Goal: Contribute content: Add original content to the website for others to see

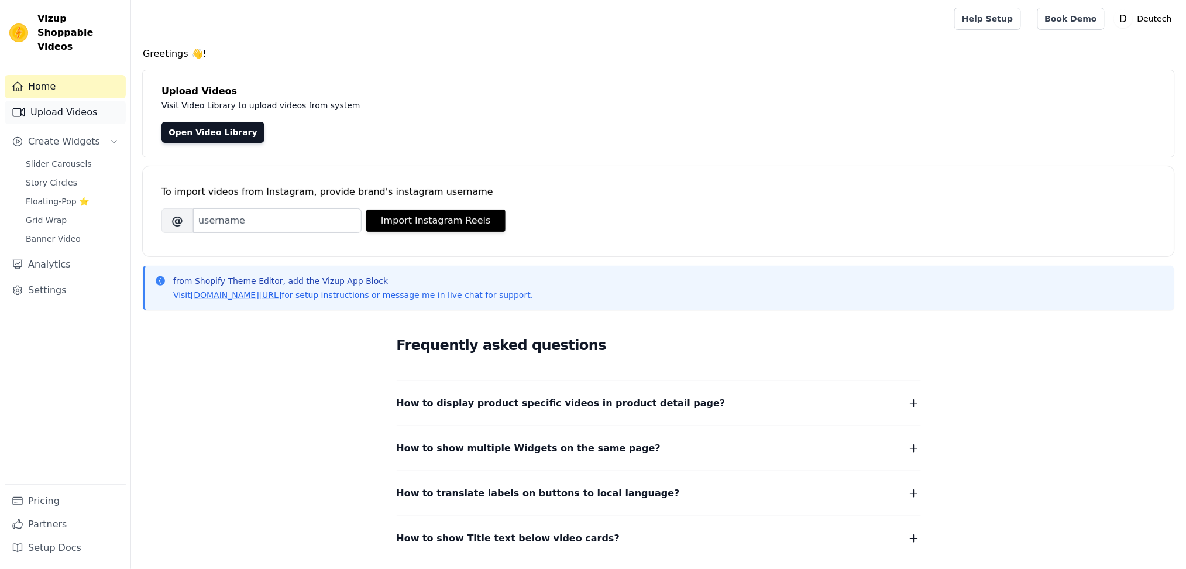
click at [68, 101] on link "Upload Videos" at bounding box center [65, 112] width 121 height 23
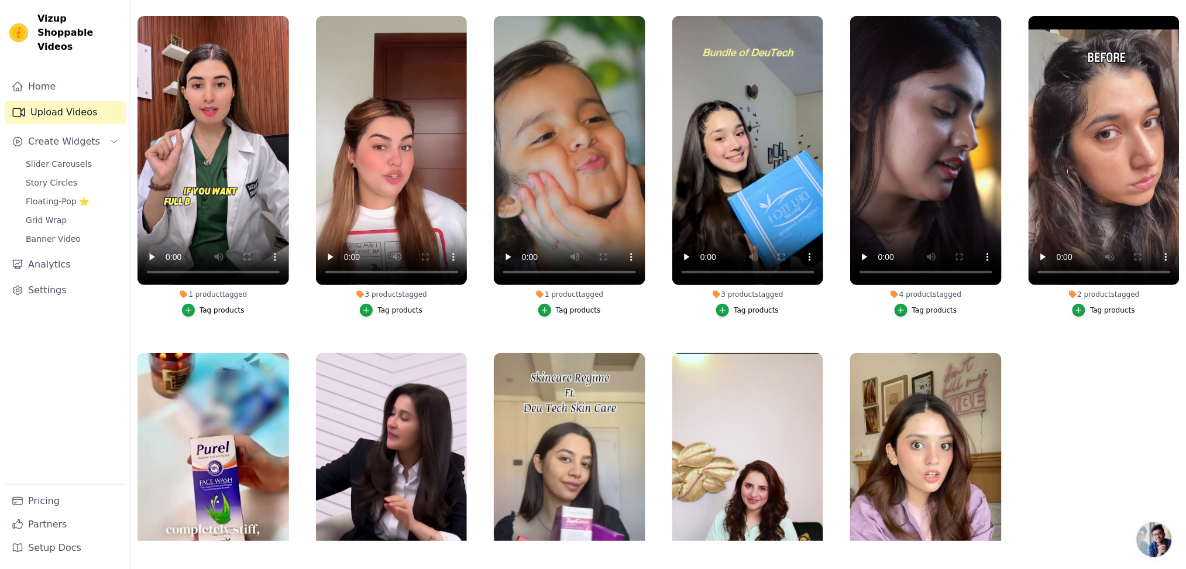
click at [1158, 342] on ul "1 product tagged Tag products 3 products tagged Tag products 1 product tagged T…" at bounding box center [658, 274] width 1055 height 531
click at [1173, 19] on icon "button" at bounding box center [1177, 18] width 9 height 9
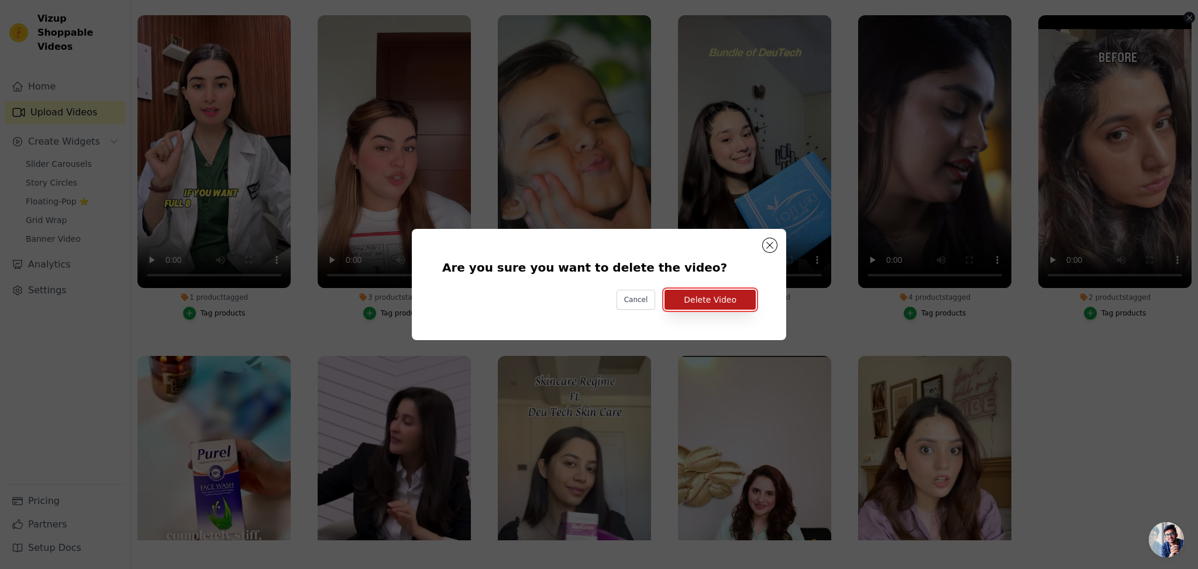
click at [703, 299] on button "Delete Video" at bounding box center [710, 300] width 91 height 20
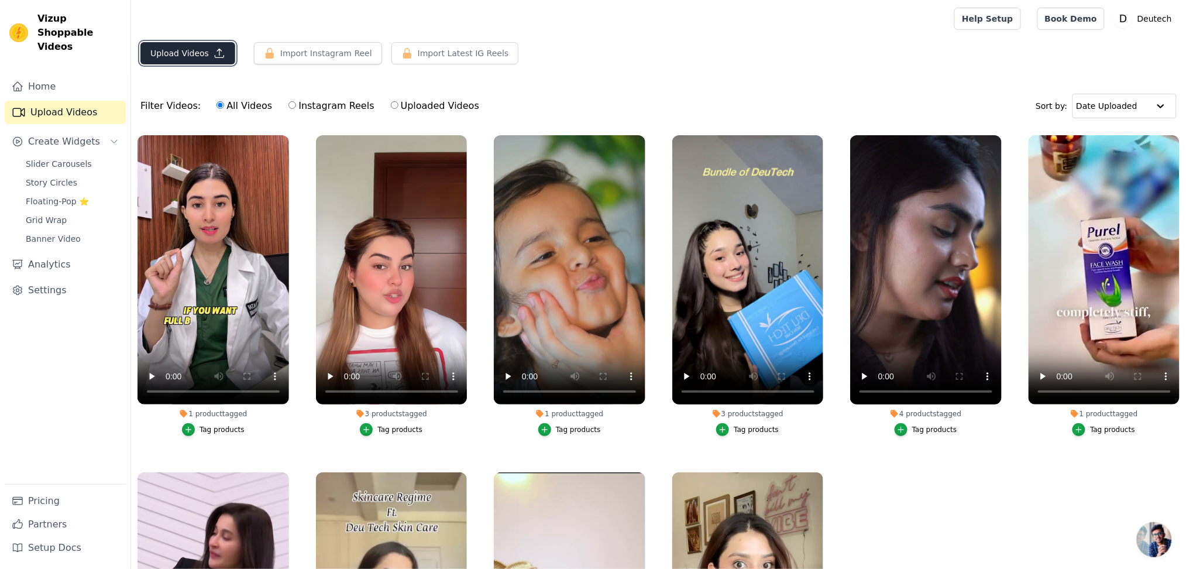
click at [184, 54] on button "Upload Videos" at bounding box center [187, 53] width 95 height 22
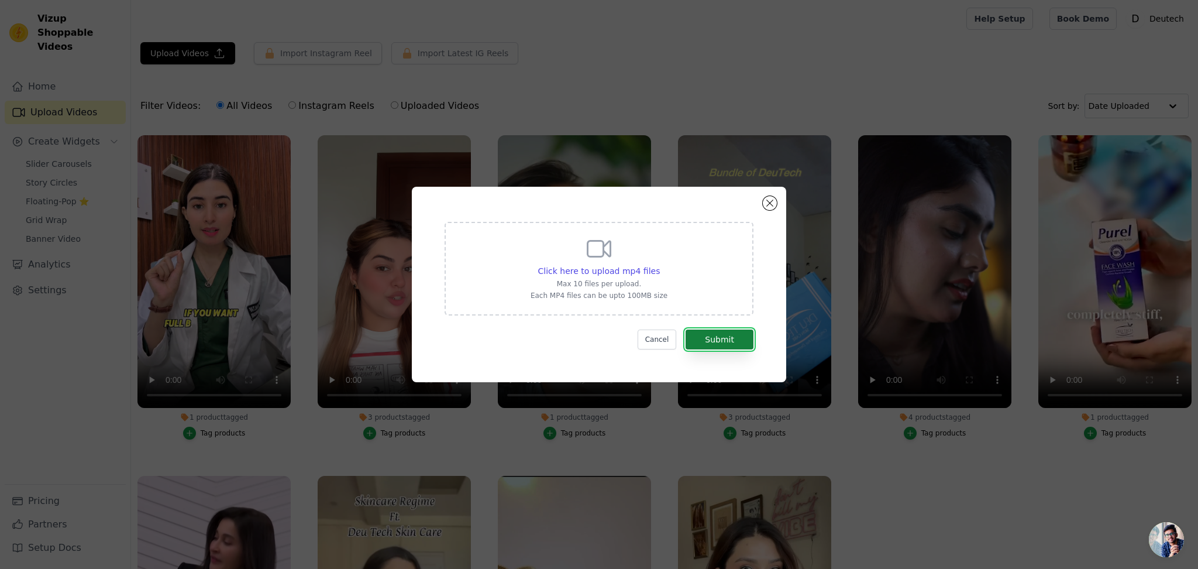
click at [707, 342] on button "Submit" at bounding box center [720, 339] width 68 height 20
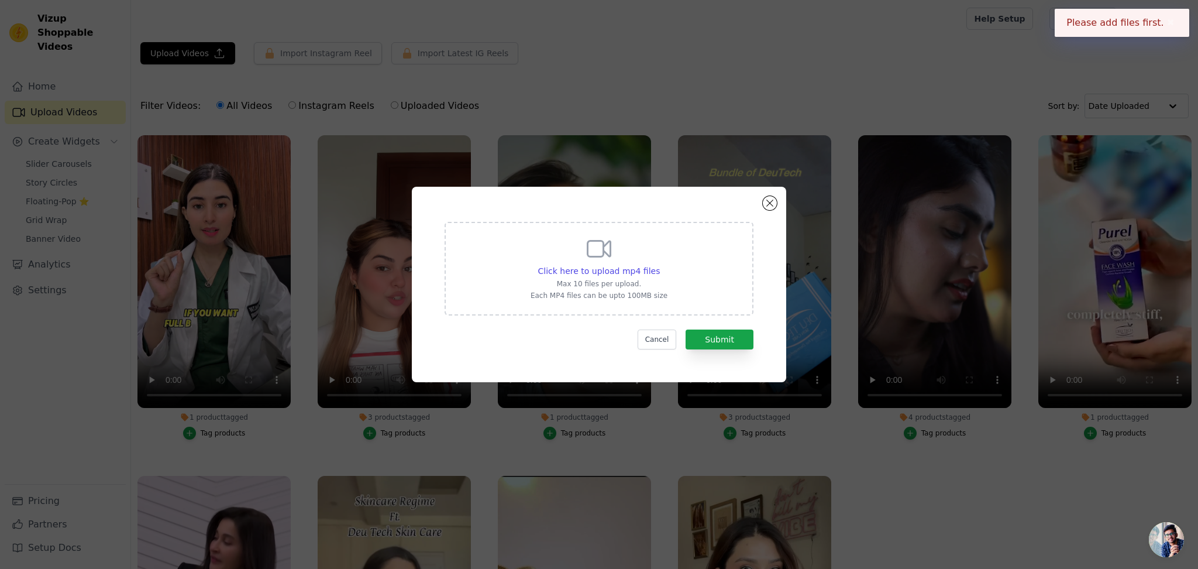
click at [1176, 22] on button "✖" at bounding box center [1170, 23] width 13 height 14
click at [586, 266] on span "Click here to upload mp4 files" at bounding box center [599, 270] width 122 height 9
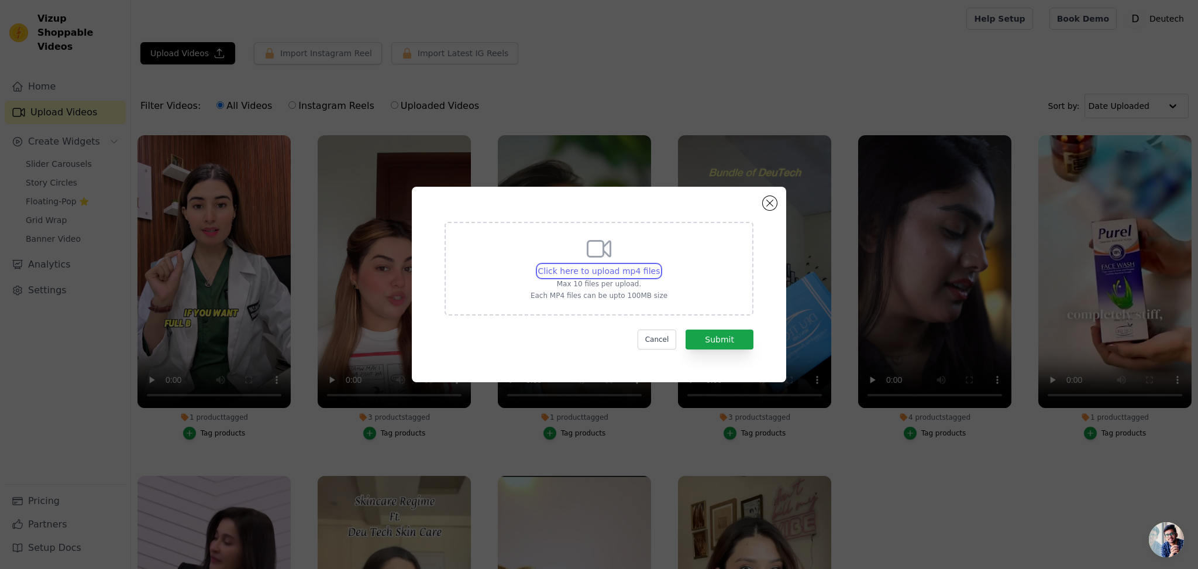
click at [659, 265] on input "Click here to upload mp4 files Max 10 files per upload. Each MP4 files can be u…" at bounding box center [659, 264] width 1 height 1
click at [734, 343] on button "Submit" at bounding box center [720, 339] width 68 height 20
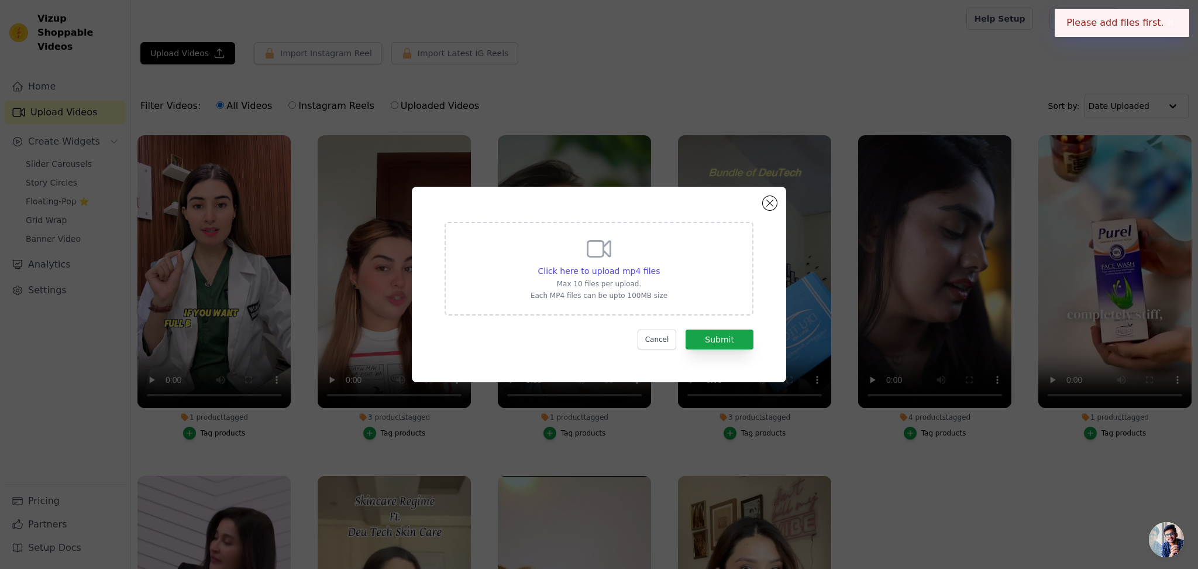
click at [611, 261] on icon at bounding box center [599, 249] width 28 height 28
click at [659, 264] on input "Click here to upload mp4 files Max 10 files per upload. Each MP4 files can be u…" at bounding box center [659, 264] width 1 height 1
click at [624, 270] on span "Click here to upload mp4 files" at bounding box center [599, 270] width 122 height 9
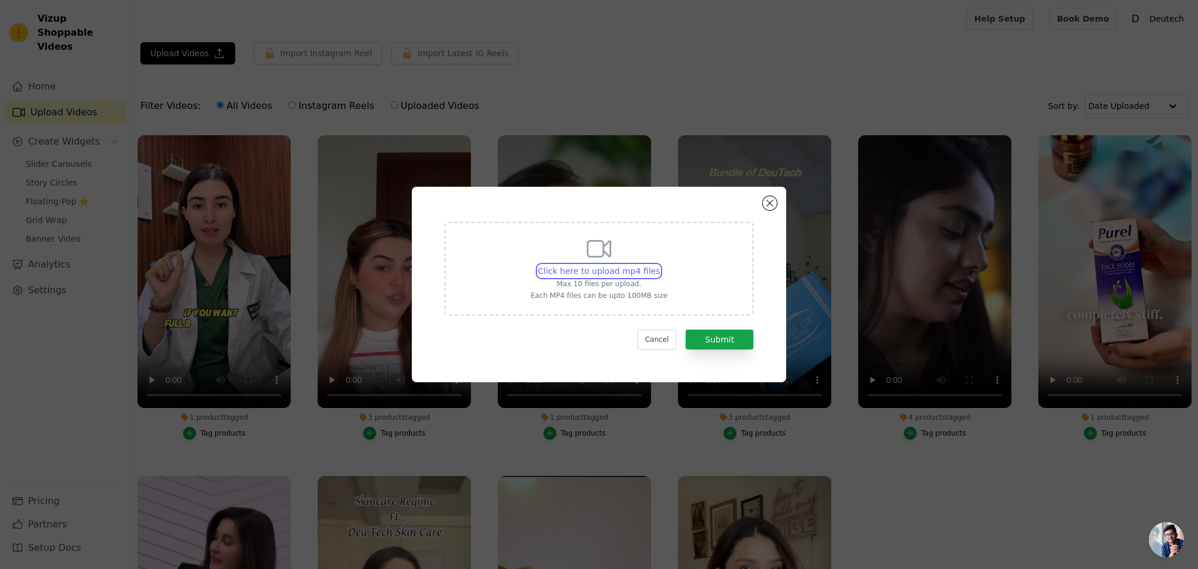
click at [659, 265] on input "Click here to upload mp4 files Max 10 files per upload. Each MP4 files can be u…" at bounding box center [659, 264] width 1 height 1
type input "C:\fakepath\IMG_9823 (1).mp4"
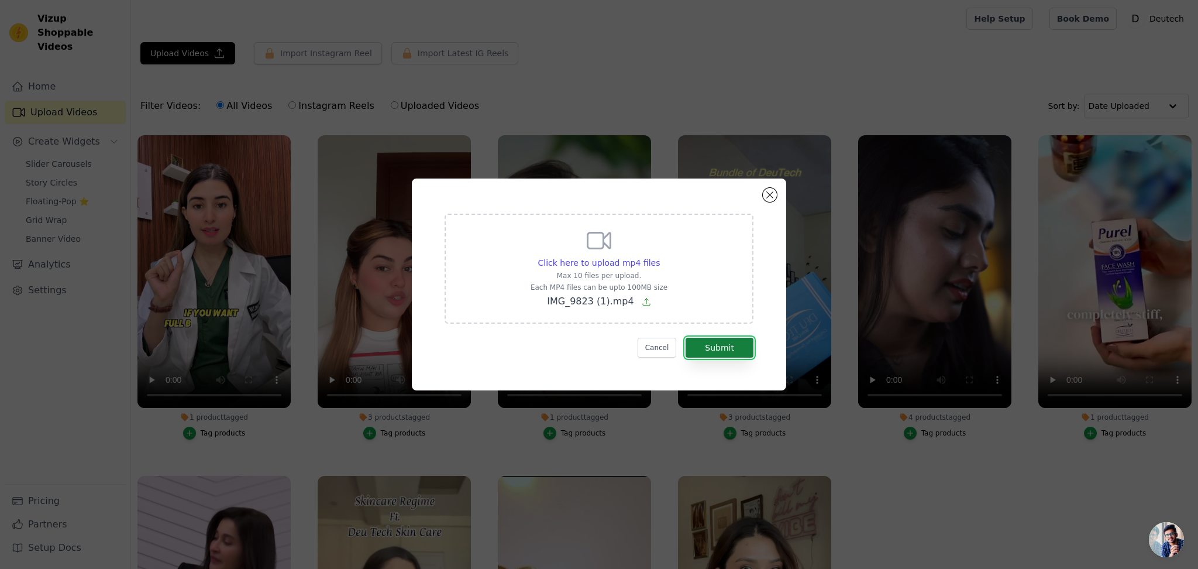
click at [735, 342] on button "Submit" at bounding box center [720, 348] width 68 height 20
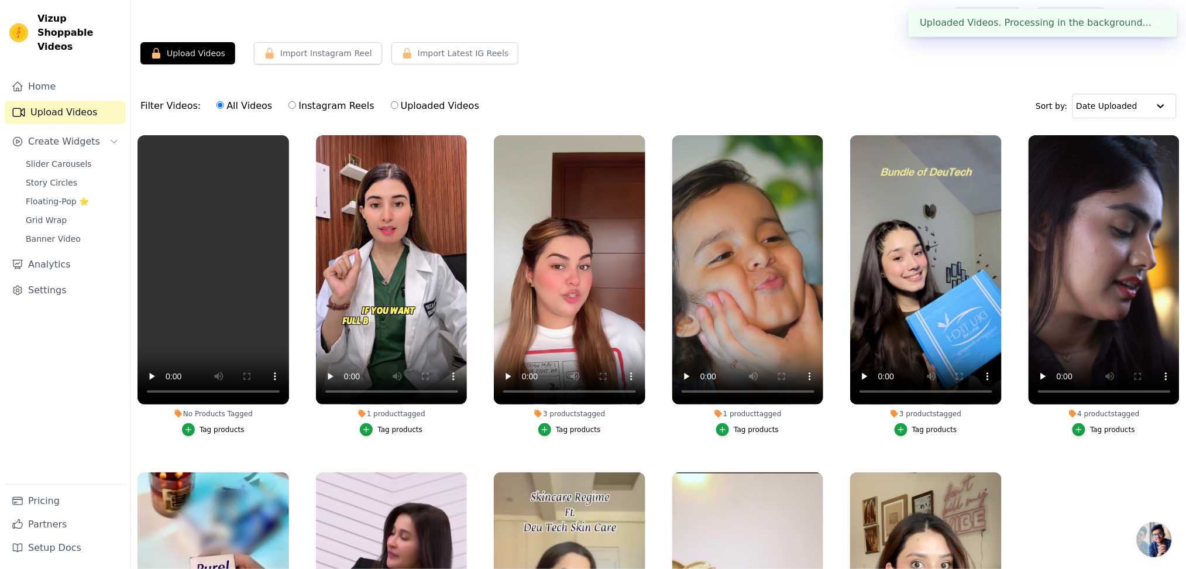
click at [201, 426] on div "Tag products" at bounding box center [221, 429] width 45 height 9
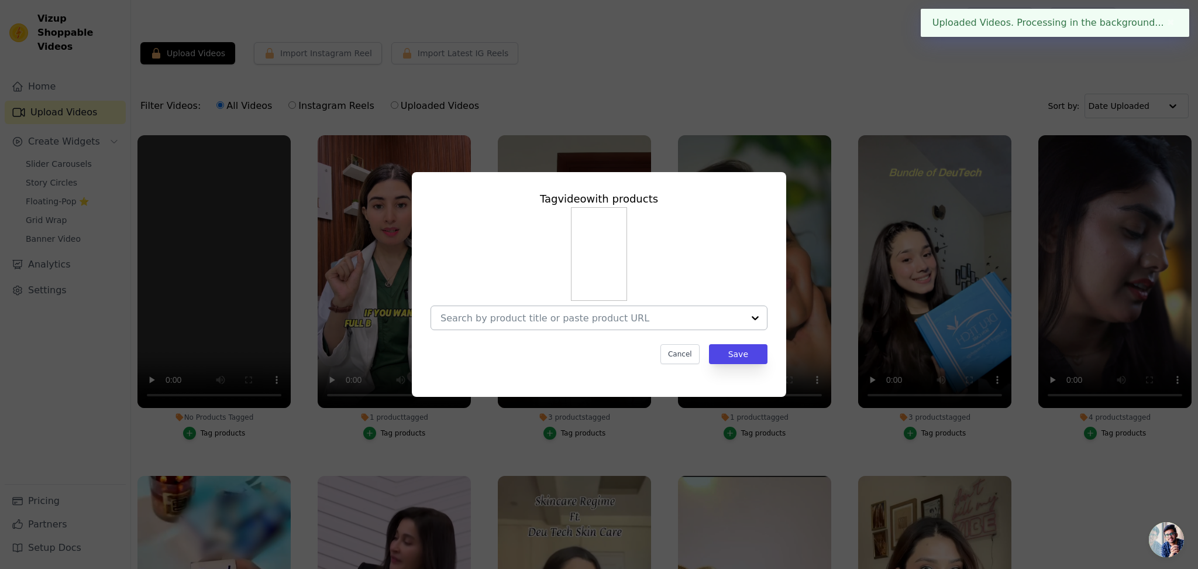
click at [631, 317] on input "No Products Tagged Tag video with products Cancel Save Tag products" at bounding box center [591, 317] width 303 height 11
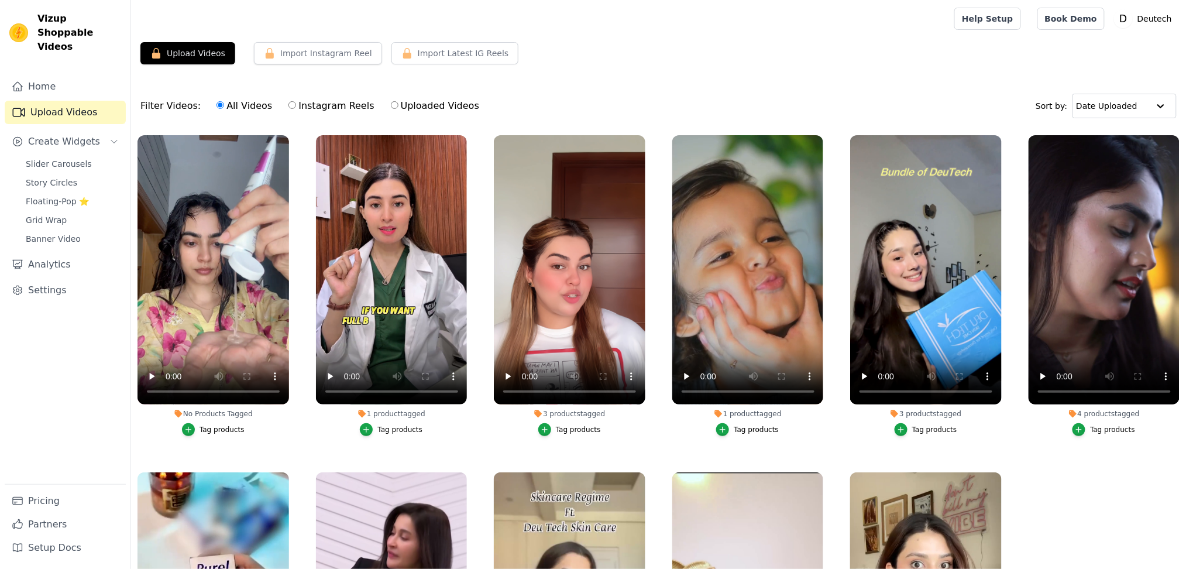
click at [205, 430] on div "Tag products" at bounding box center [221, 429] width 45 height 9
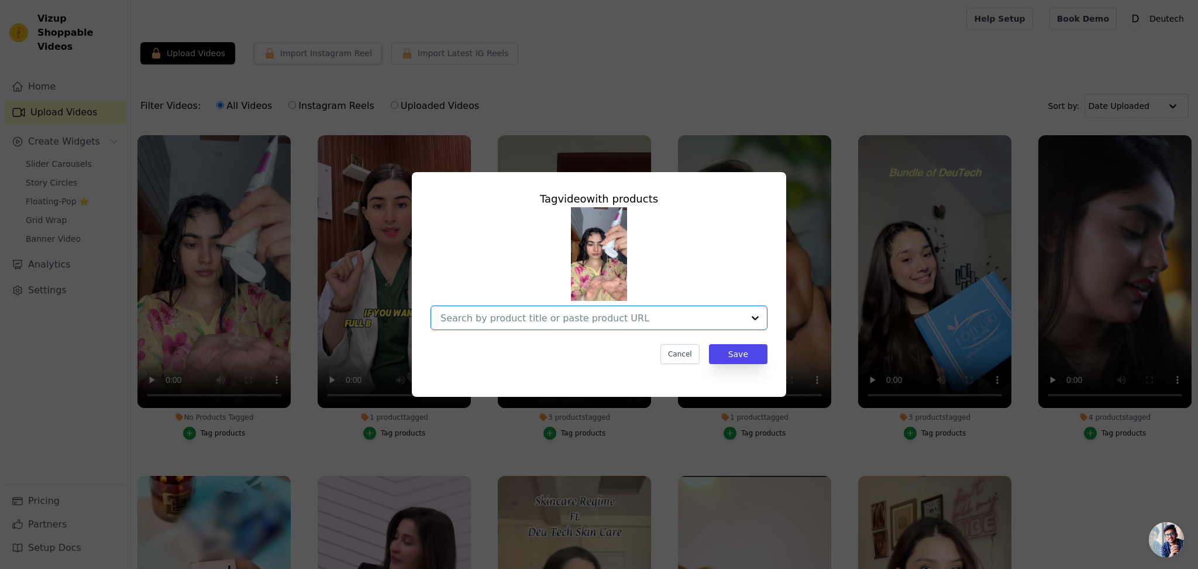
click at [610, 319] on input "No Products Tagged Tag video with products Option undefined, selected. Select i…" at bounding box center [591, 317] width 303 height 11
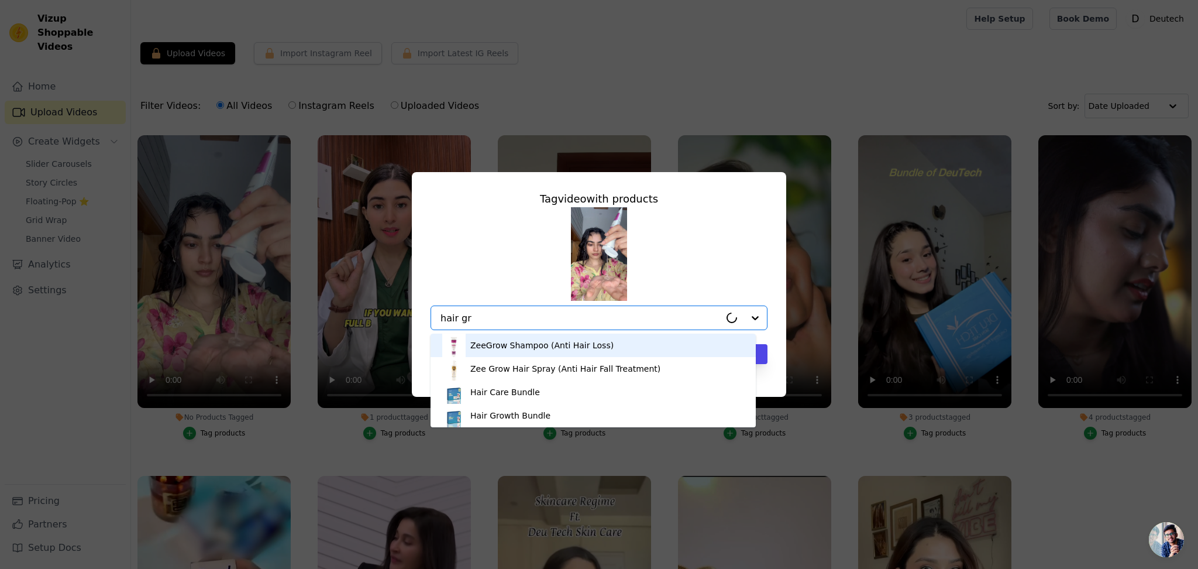
type input "hair gro"
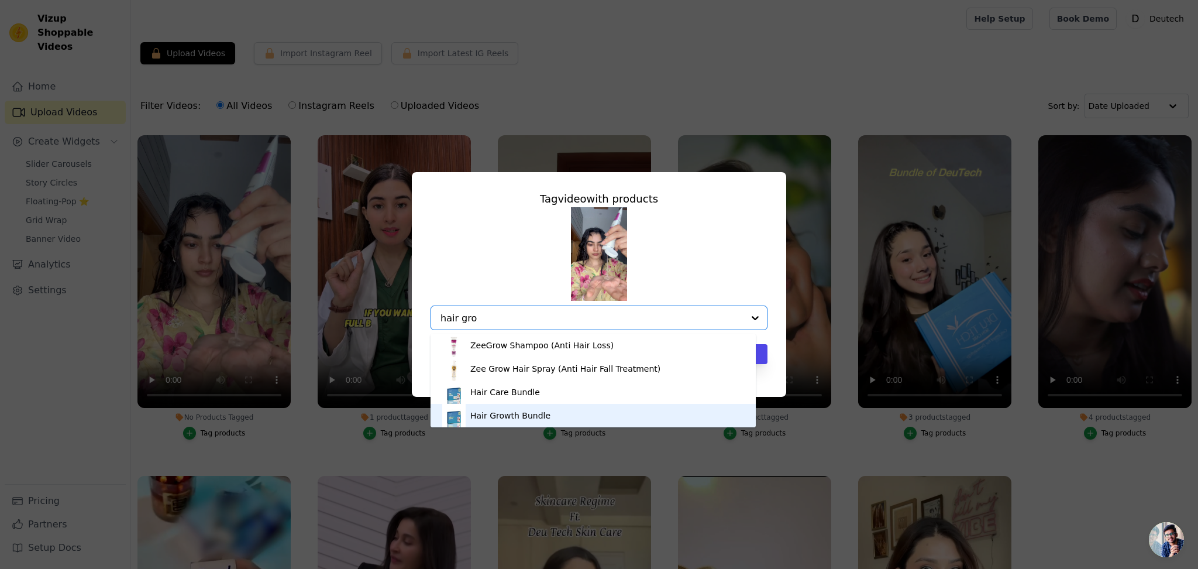
click at [569, 409] on div "Hair Growth Bundle" at bounding box center [593, 415] width 302 height 23
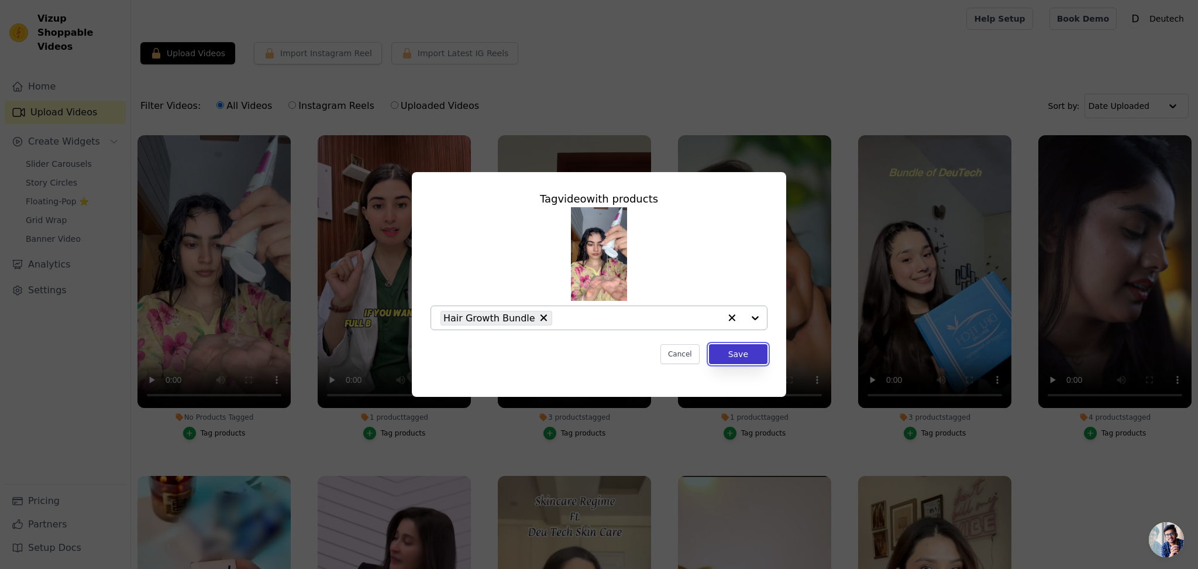
click at [736, 350] on button "Save" at bounding box center [738, 354] width 58 height 20
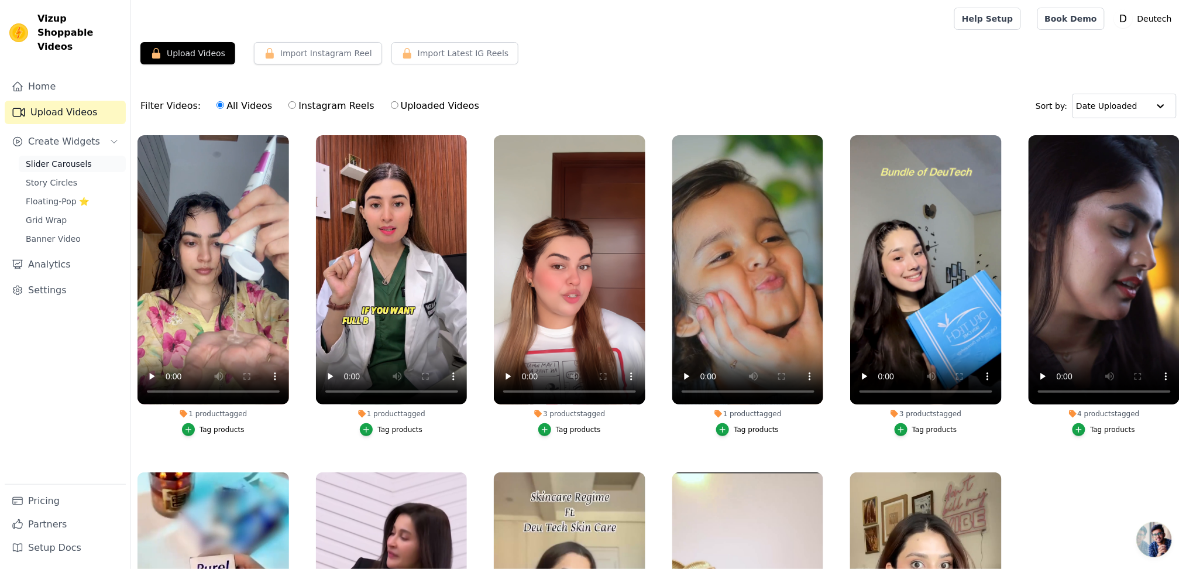
click at [58, 158] on span "Slider Carousels" at bounding box center [59, 164] width 66 height 12
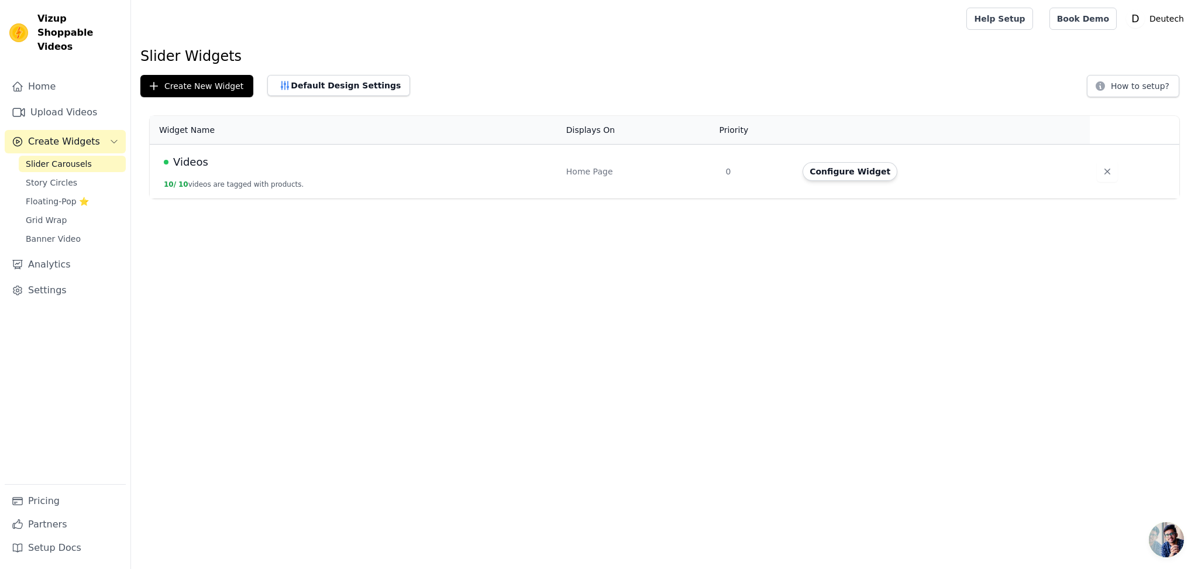
click at [454, 173] on td "Videos 10 / 10 videos are tagged with products." at bounding box center [354, 171] width 409 height 54
click at [830, 168] on button "Configure Widget" at bounding box center [850, 171] width 95 height 19
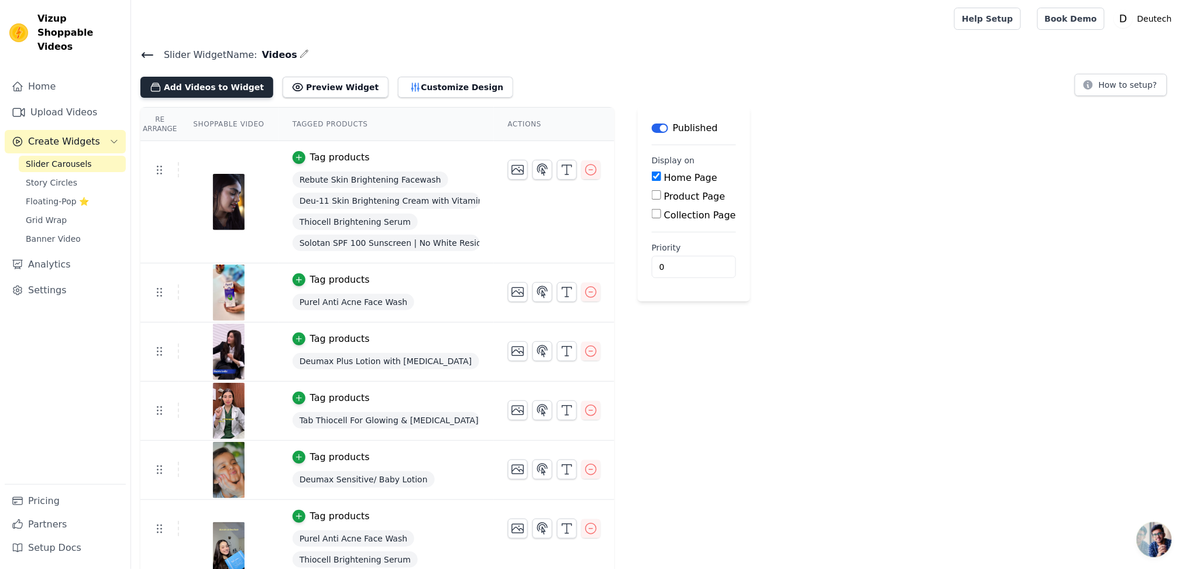
click at [214, 91] on button "Add Videos to Widget" at bounding box center [206, 87] width 133 height 21
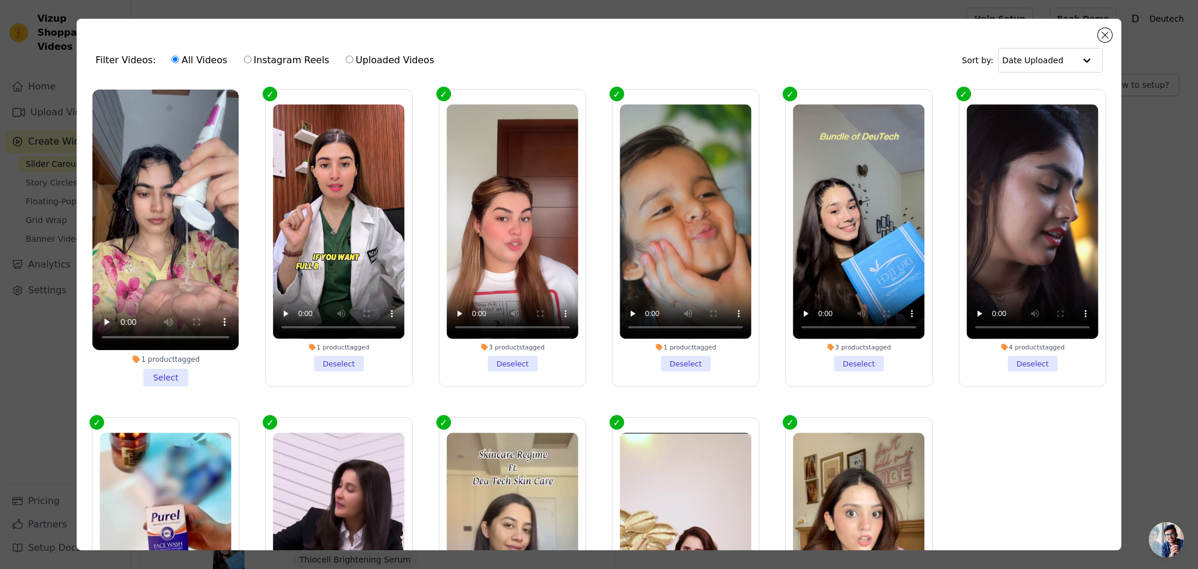
click at [160, 371] on li "1 product tagged Select" at bounding box center [165, 237] width 146 height 297
click at [0, 0] on input "1 product tagged Select" at bounding box center [0, 0] width 0 height 0
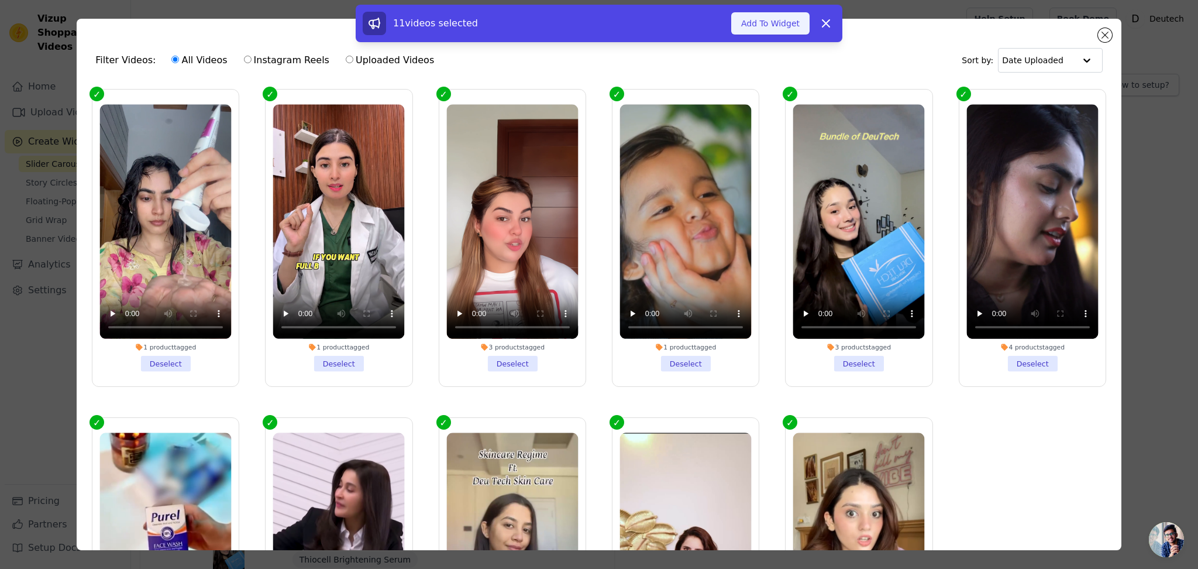
click at [776, 28] on button "Add To Widget" at bounding box center [770, 23] width 78 height 22
